Goal: Task Accomplishment & Management: Manage account settings

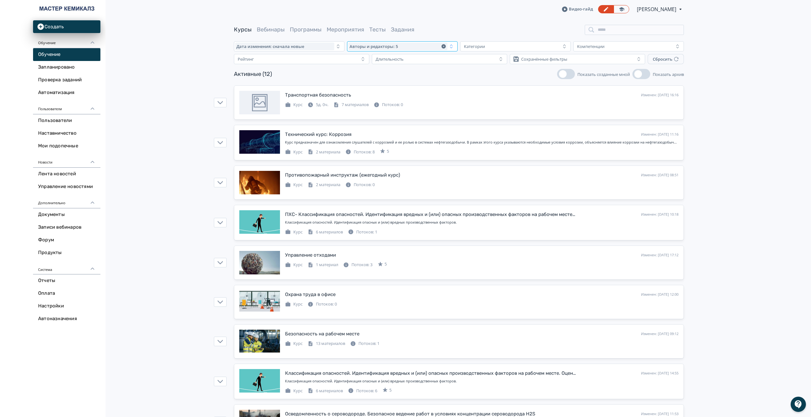
click at [444, 45] on icon "button" at bounding box center [443, 46] width 4 height 4
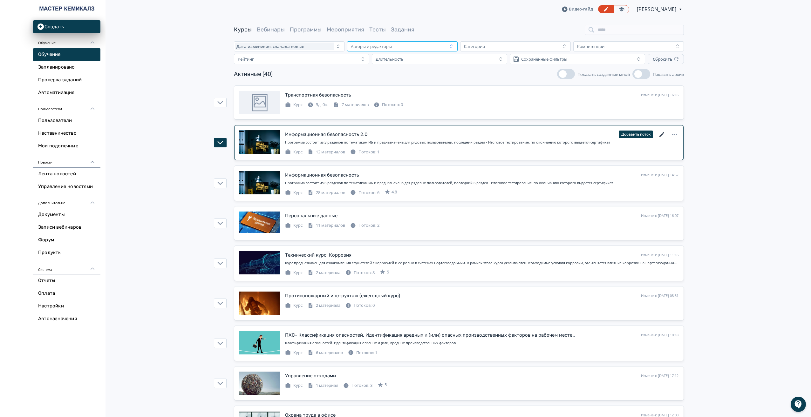
click at [662, 131] on icon at bounding box center [662, 135] width 8 height 8
click at [375, 151] on div "Потоков: 1" at bounding box center [364, 152] width 29 height 6
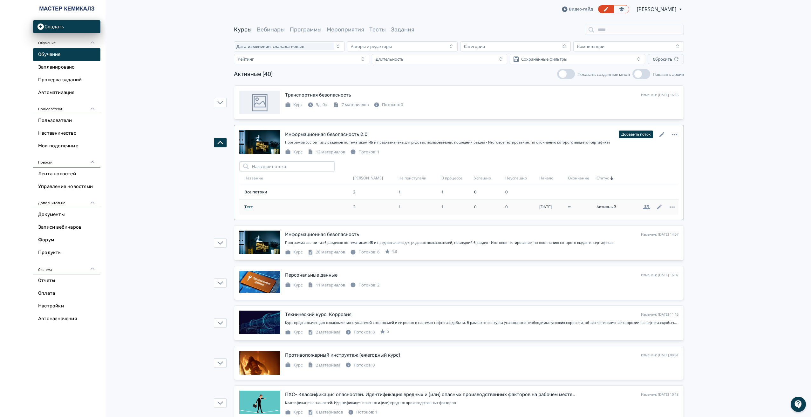
click at [263, 209] on span "Тест" at bounding box center [297, 207] width 106 height 6
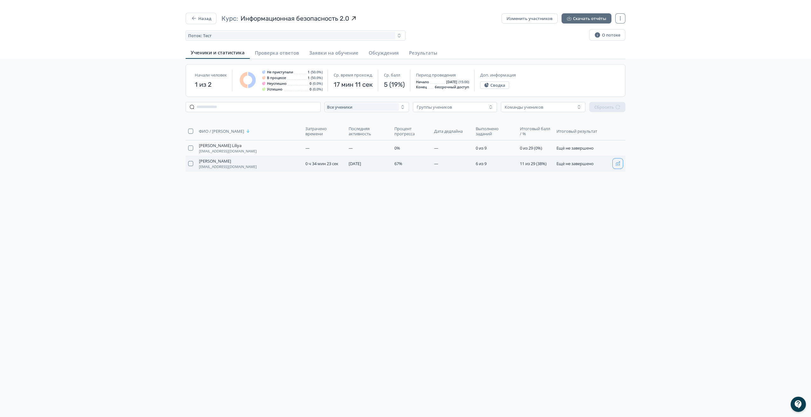
click at [616, 165] on icon "button" at bounding box center [617, 163] width 5 height 5
click at [191, 16] on icon "button" at bounding box center [194, 18] width 6 height 6
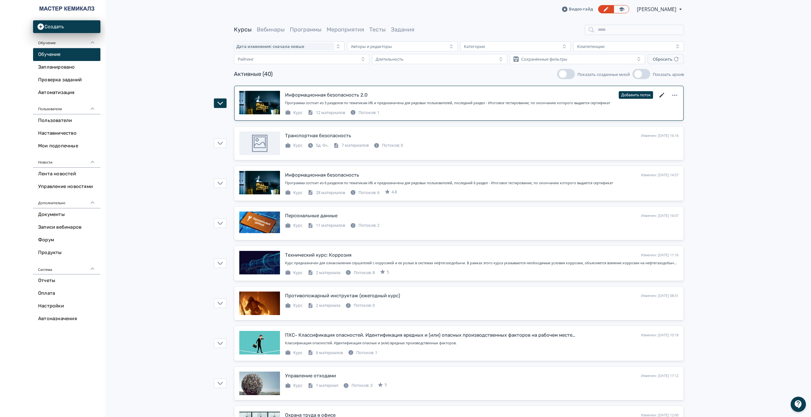
click at [661, 94] on icon at bounding box center [662, 96] width 8 height 8
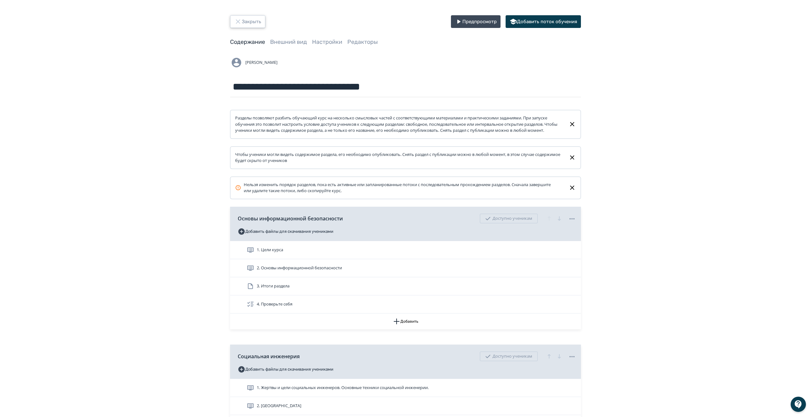
click at [232, 23] on button "Закрыть" at bounding box center [247, 21] width 35 height 13
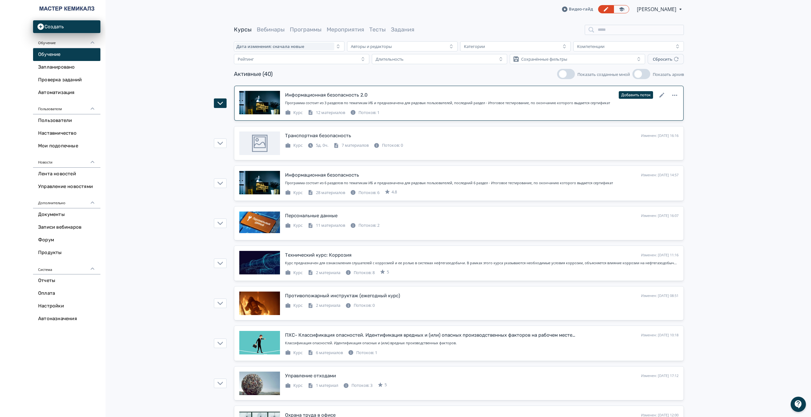
click at [372, 111] on div "Потоков: 1" at bounding box center [364, 113] width 29 height 6
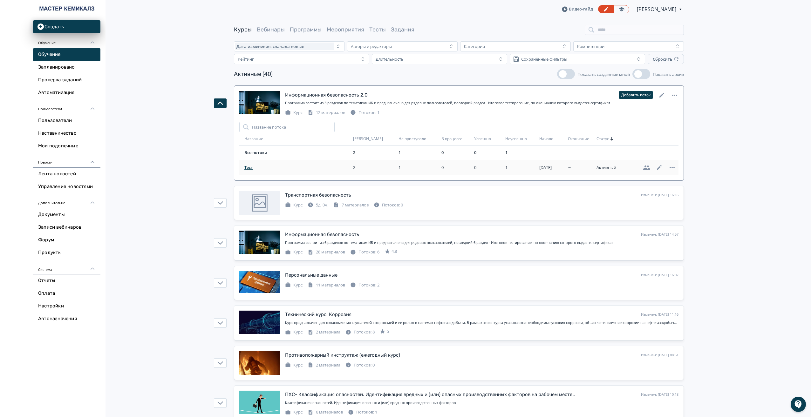
click at [244, 168] on span "Тест" at bounding box center [297, 168] width 106 height 6
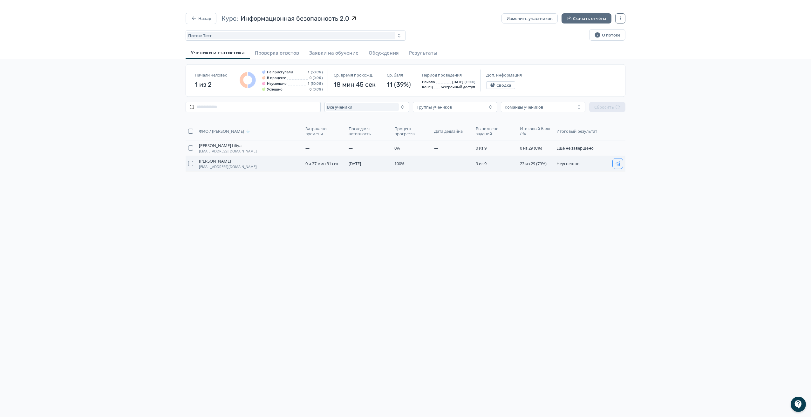
click at [617, 164] on icon "button" at bounding box center [617, 163] width 5 height 5
click at [201, 16] on button "Назад" at bounding box center [201, 18] width 31 height 11
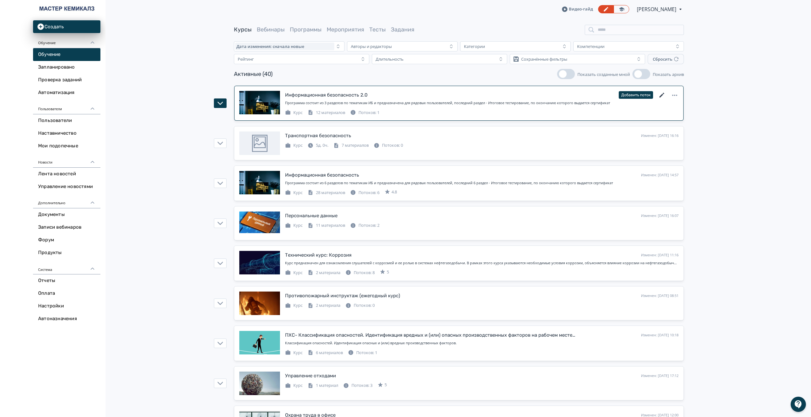
click at [664, 93] on icon at bounding box center [661, 95] width 5 height 5
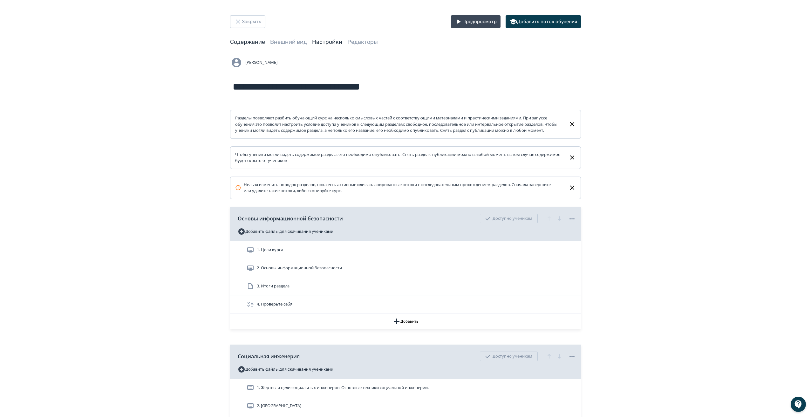
click at [331, 39] on link "Настройки" at bounding box center [327, 41] width 30 height 7
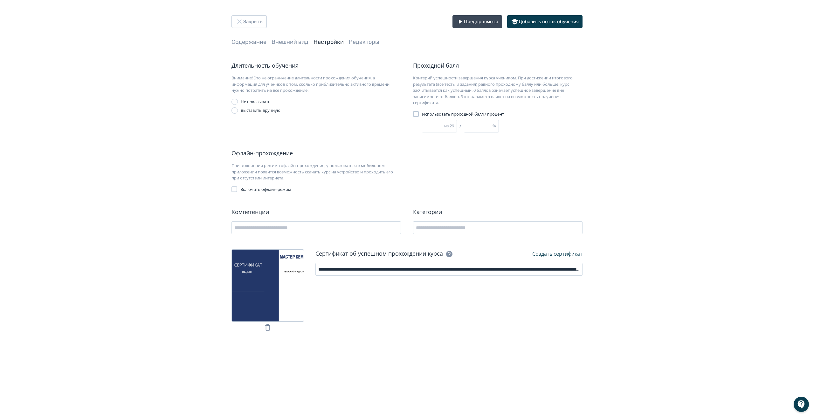
drag, startPoint x: 472, startPoint y: 124, endPoint x: 464, endPoint y: 123, distance: 7.7
click at [464, 123] on input "**" at bounding box center [478, 126] width 28 height 12
click at [734, 228] on div "Закрыть Предпросмотр Добавить поток обучения Содержание Внешний вид Настройки Р…" at bounding box center [407, 175] width 814 height 351
drag, startPoint x: 473, startPoint y: 126, endPoint x: 460, endPoint y: 126, distance: 13.7
click at [460, 126] on div "** из 29 / ** %" at bounding box center [477, 126] width 110 height 13
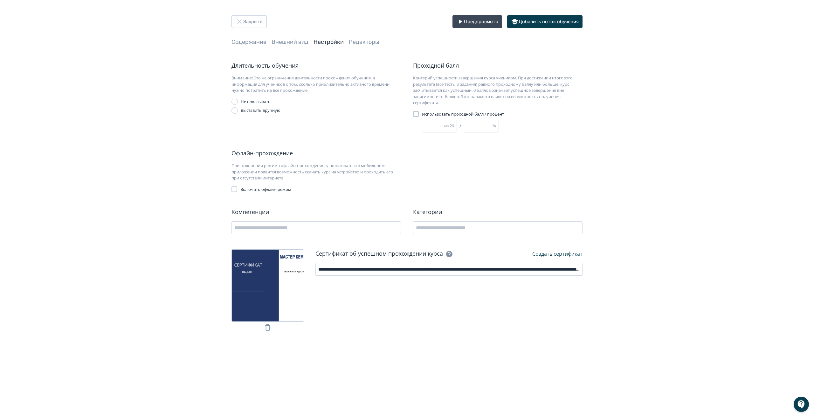
click at [758, 216] on div "Закрыть Предпросмотр Добавить поток обучения Содержание Внешний вид Настройки Р…" at bounding box center [407, 175] width 814 height 351
drag, startPoint x: 480, startPoint y: 129, endPoint x: 466, endPoint y: 126, distance: 14.8
click at [466, 126] on input "**" at bounding box center [478, 126] width 28 height 12
type input "*"
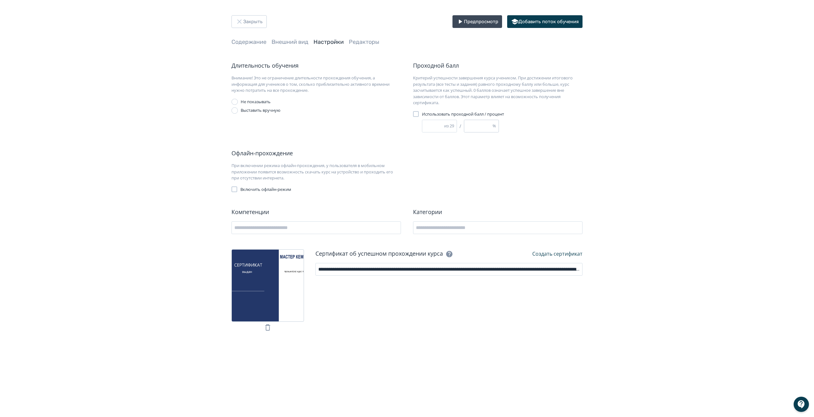
type input "**"
click at [687, 170] on div "Закрыть Предпросмотр Добавить поток обучения Содержание Внешний вид Настройки Р…" at bounding box center [407, 175] width 814 height 351
click at [340, 391] on div "Закрыть Предпросмотр Добавить поток обучения Содержание Внешний вид Настройки Р…" at bounding box center [407, 208] width 814 height 417
click at [242, 24] on icon "button" at bounding box center [239, 22] width 8 height 8
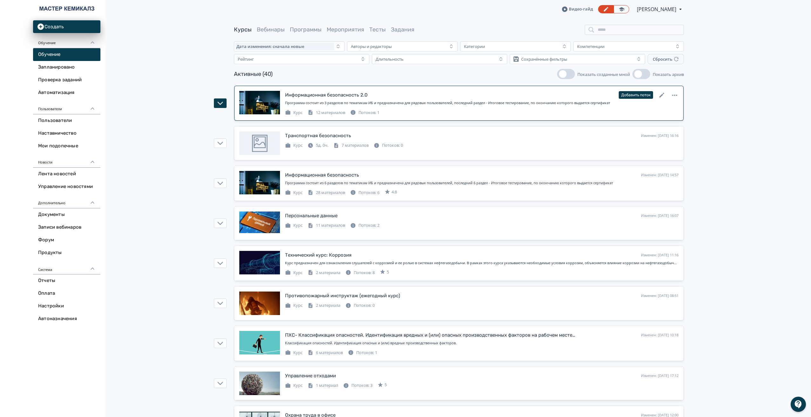
click at [367, 112] on div "Потоков: 1" at bounding box center [364, 113] width 29 height 6
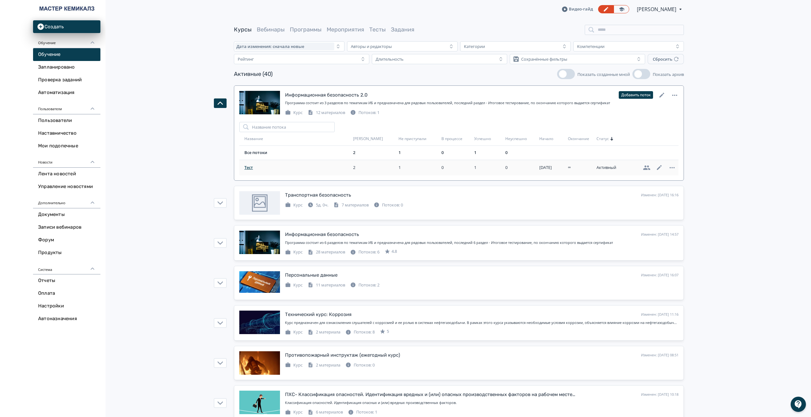
click at [249, 167] on span "Тест" at bounding box center [297, 168] width 106 height 6
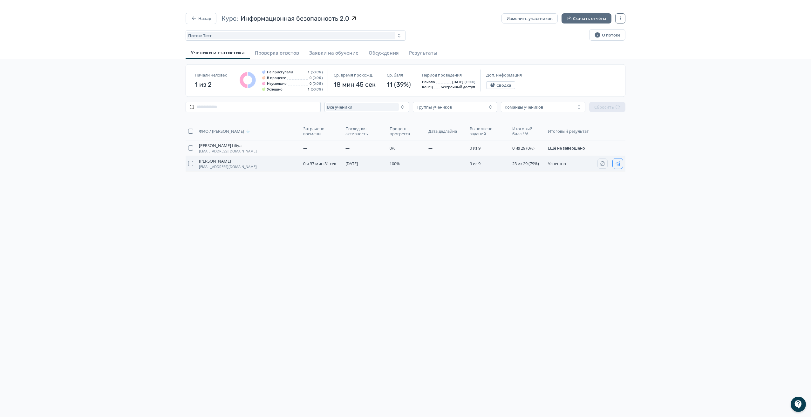
click at [617, 161] on button "button" at bounding box center [618, 164] width 10 height 10
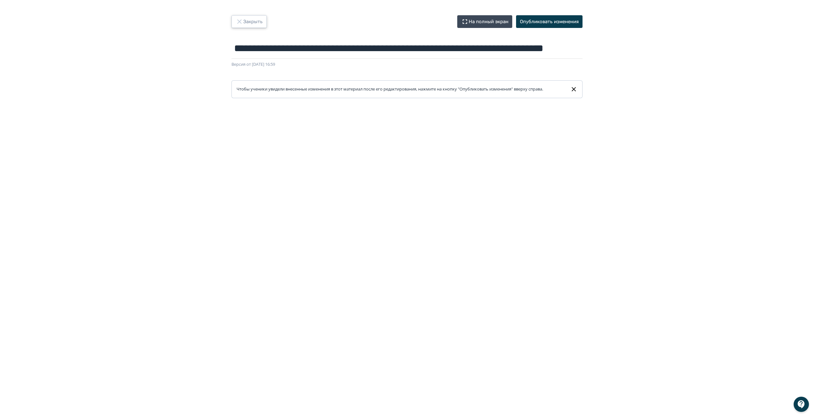
click at [249, 18] on button "Закрыть" at bounding box center [248, 21] width 35 height 13
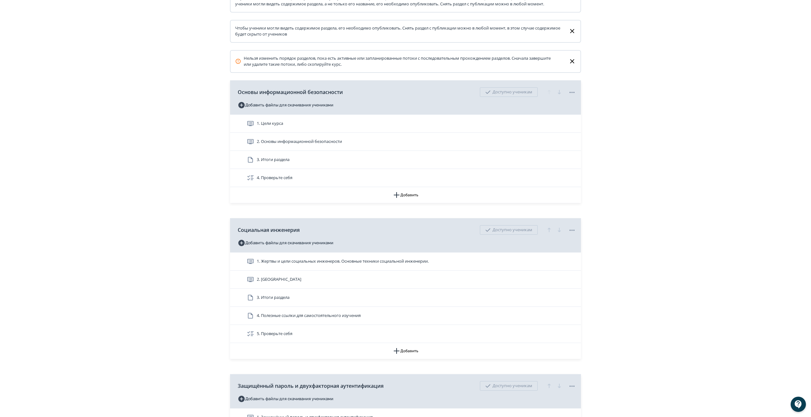
scroll to position [127, 0]
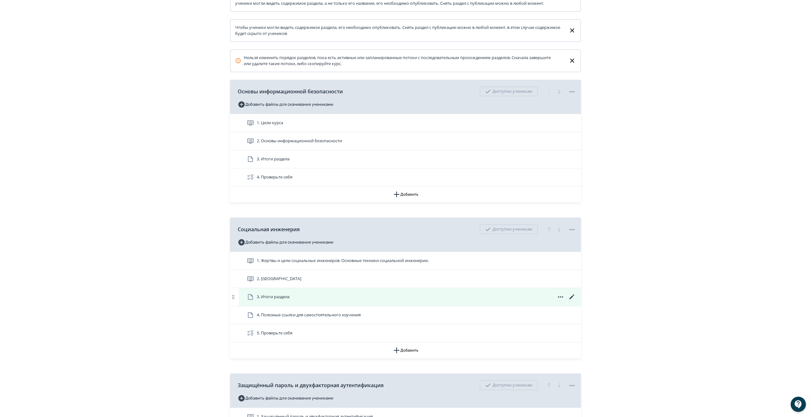
click at [265, 300] on span "3. Итоги раздела" at bounding box center [269, 297] width 45 height 8
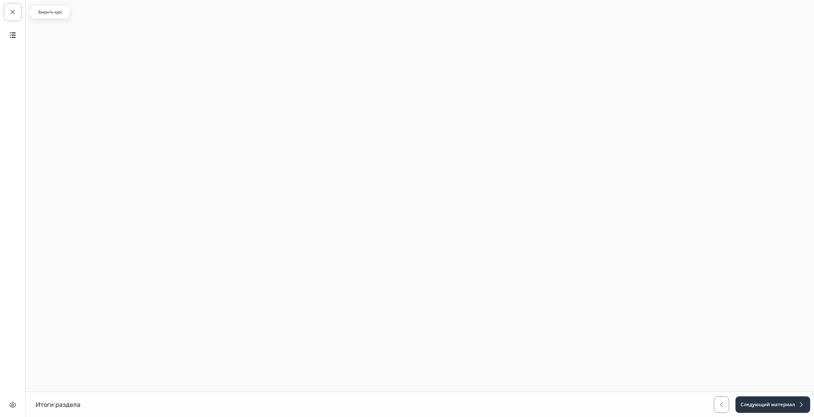
click at [13, 12] on span "button" at bounding box center [13, 12] width 8 height 8
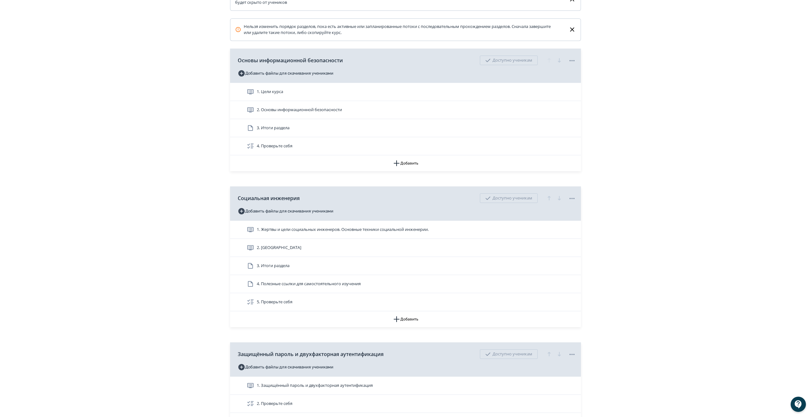
scroll to position [159, 0]
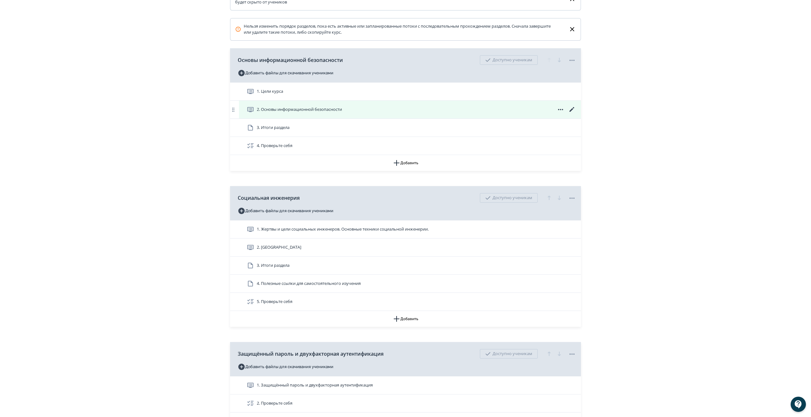
click at [269, 113] on span "2. Оcновы информационной безопасности" at bounding box center [299, 109] width 85 height 6
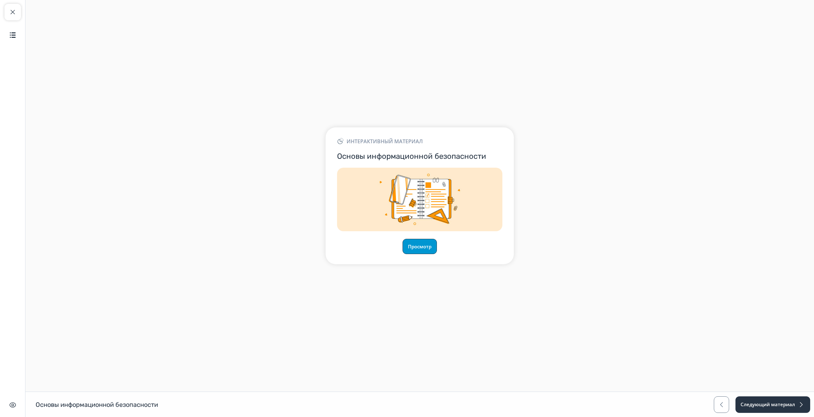
click at [427, 245] on button "Просмотр" at bounding box center [419, 246] width 34 height 15
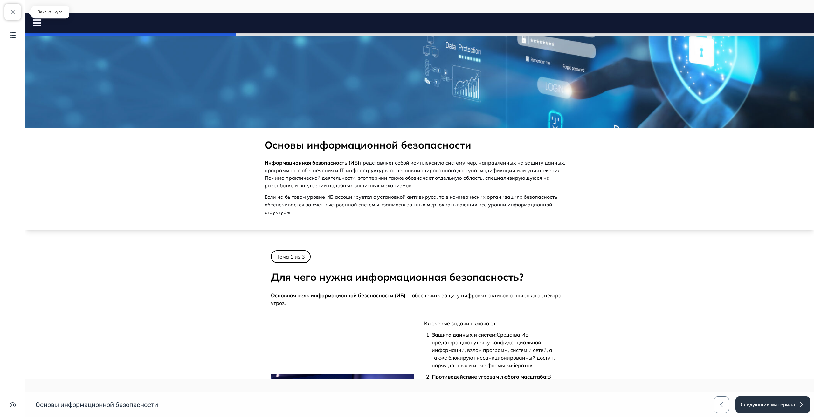
click at [9, 7] on button "Закрыть курс" at bounding box center [12, 12] width 17 height 17
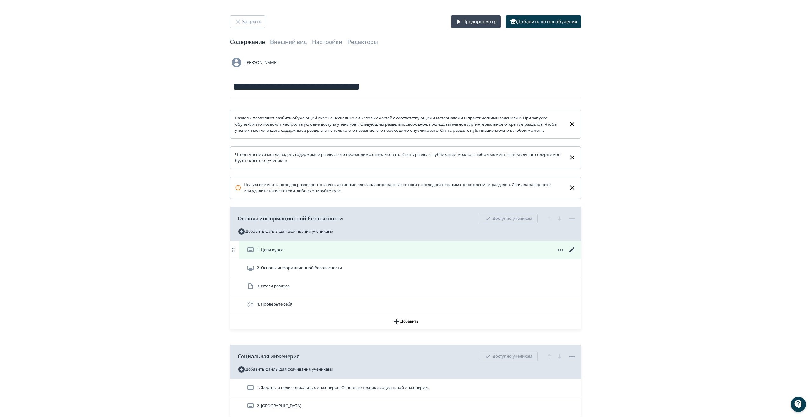
click at [572, 253] on icon at bounding box center [572, 250] width 8 height 8
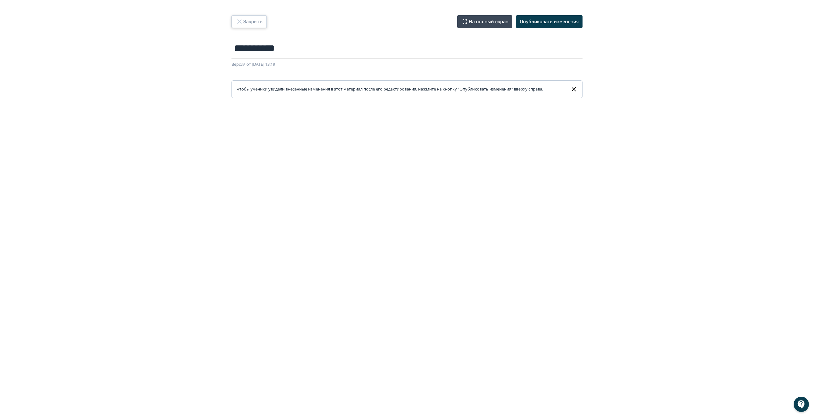
click at [235, 23] on icon "button" at bounding box center [239, 22] width 8 height 8
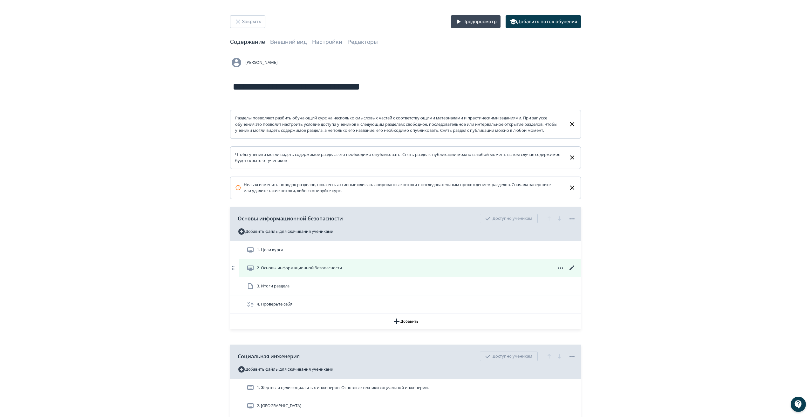
click at [574, 272] on icon at bounding box center [572, 268] width 8 height 8
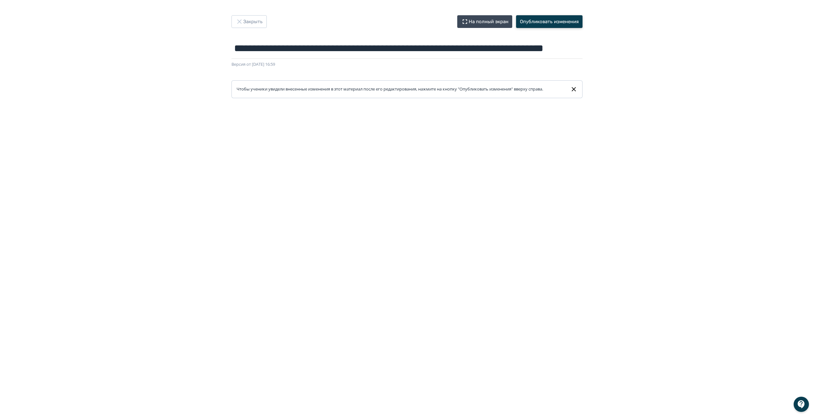
click at [554, 20] on button "Опубликовать изменения" at bounding box center [549, 21] width 66 height 13
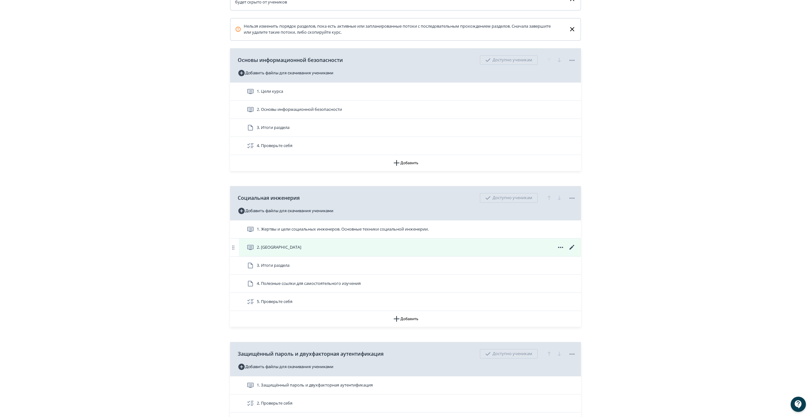
click at [572, 251] on icon at bounding box center [572, 248] width 8 height 8
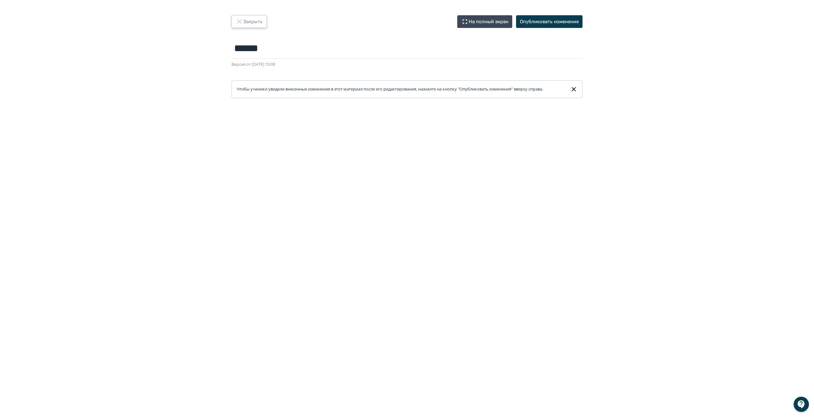
click at [253, 21] on button "Закрыть" at bounding box center [248, 21] width 35 height 13
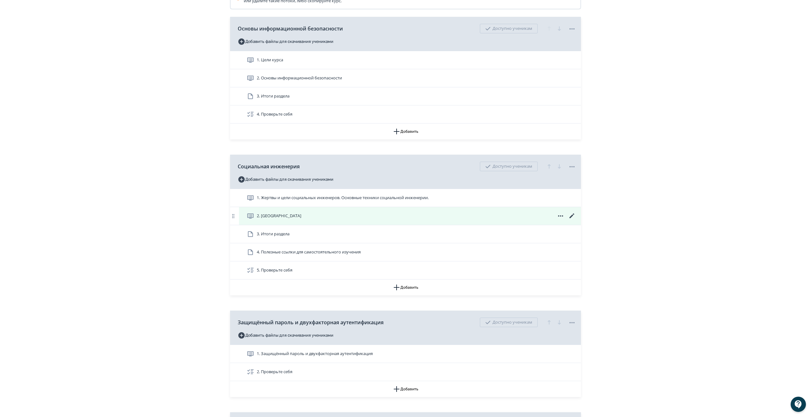
scroll to position [191, 0]
click at [571, 219] on icon at bounding box center [572, 216] width 8 height 8
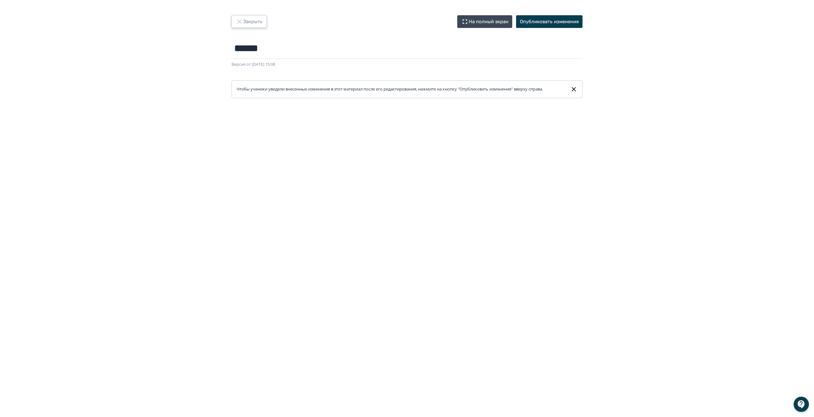
click at [241, 17] on button "Закрыть" at bounding box center [248, 21] width 35 height 13
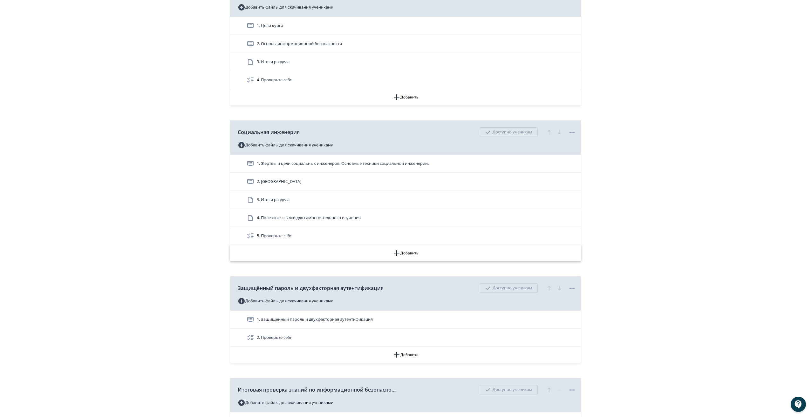
scroll to position [313, 0]
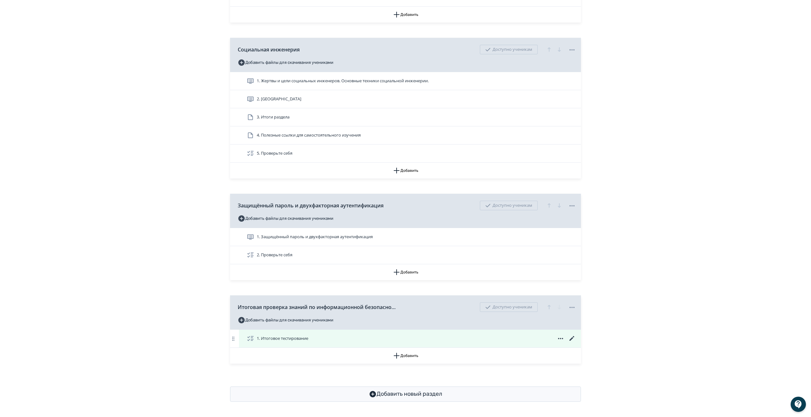
click at [571, 337] on icon at bounding box center [572, 339] width 8 height 8
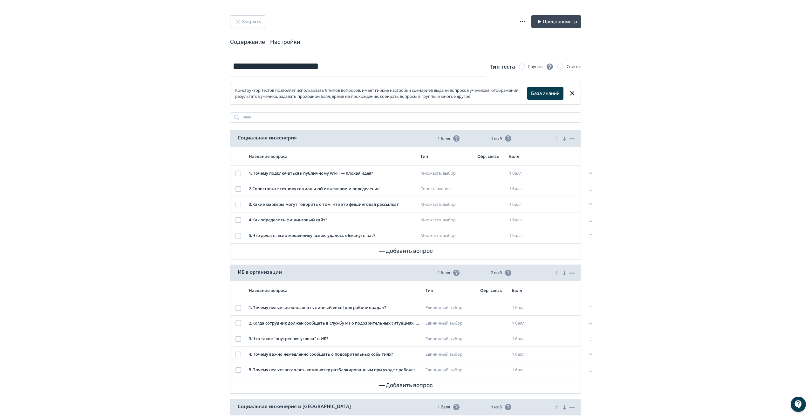
click at [292, 42] on link "Настройки" at bounding box center [285, 41] width 30 height 7
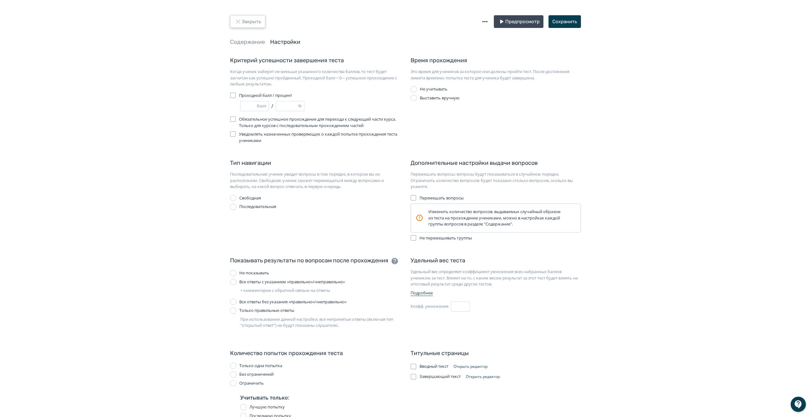
click at [243, 22] on button "Закрыть" at bounding box center [247, 21] width 35 height 13
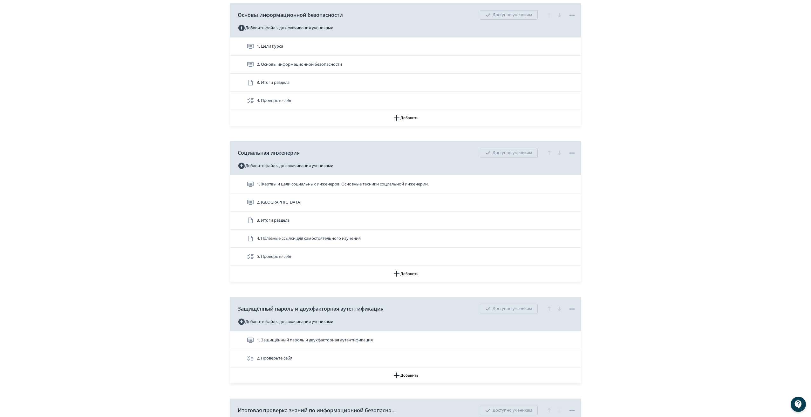
scroll to position [313, 0]
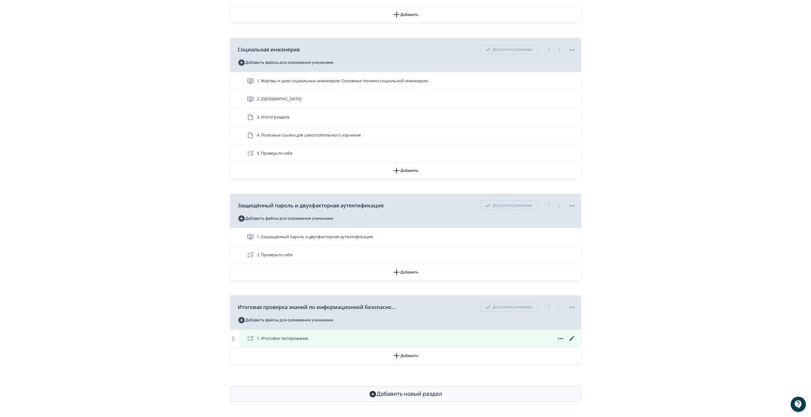
click at [308, 338] on span "1. Итоговое тестирование" at bounding box center [282, 339] width 51 height 6
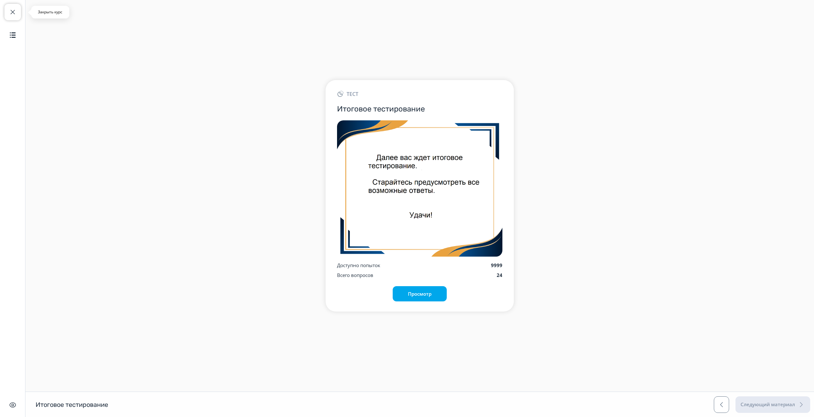
click at [7, 12] on button "Закрыть курс" at bounding box center [12, 12] width 17 height 17
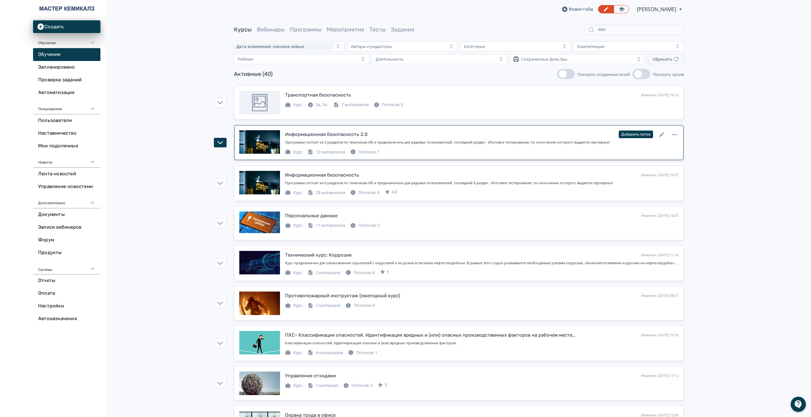
click at [362, 151] on div "Потоков: 1" at bounding box center [364, 152] width 29 height 6
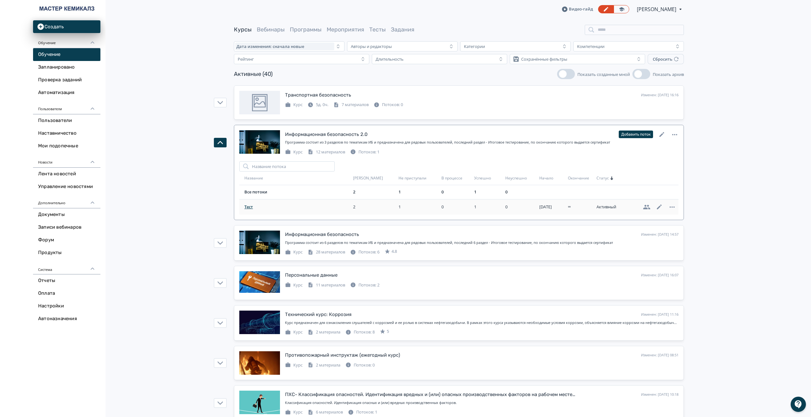
click at [249, 207] on span "Тест" at bounding box center [297, 207] width 106 height 6
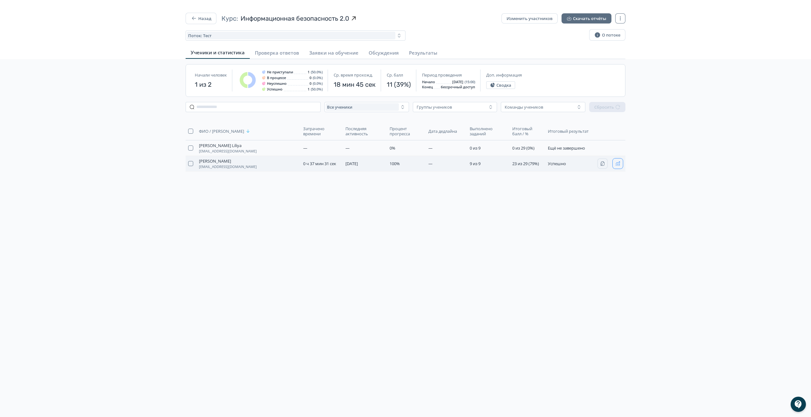
click at [617, 164] on icon "button" at bounding box center [617, 163] width 5 height 5
